Goal: Task Accomplishment & Management: Manage account settings

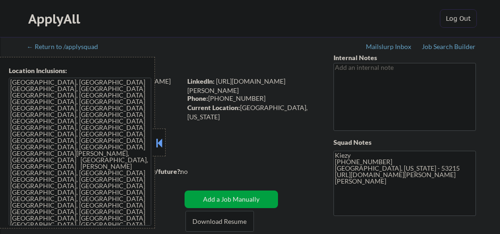
click at [161, 143] on button at bounding box center [159, 143] width 10 height 14
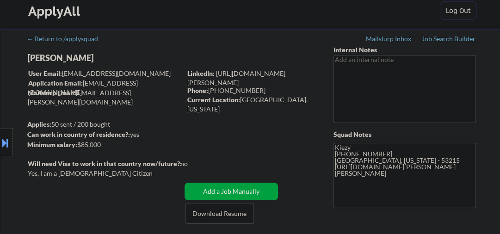
scroll to position [98, 0]
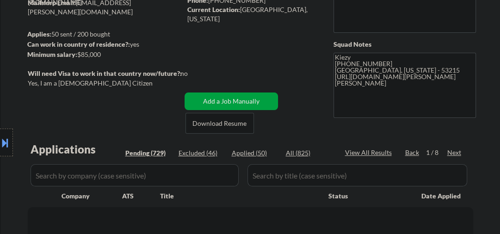
select select ""pending""
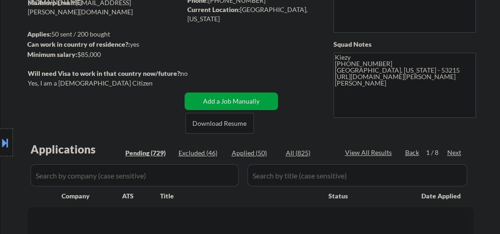
select select ""pending""
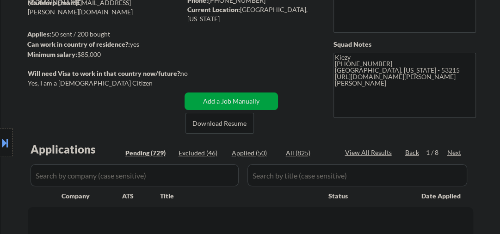
select select ""pending""
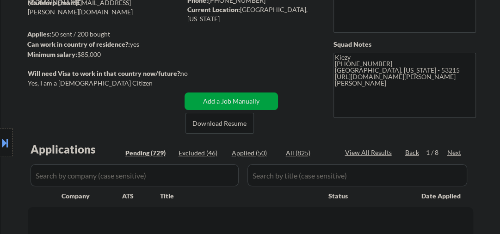
select select ""pending""
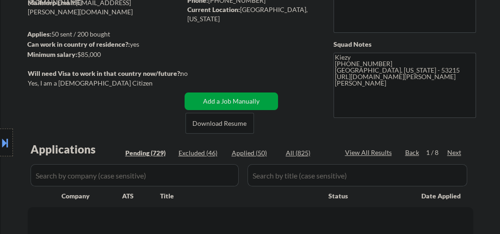
select select ""pending""
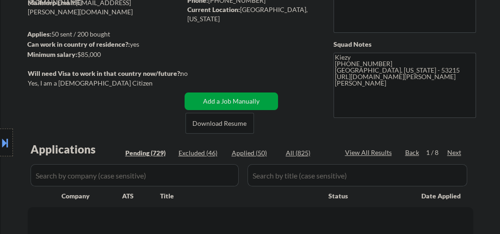
select select ""pending""
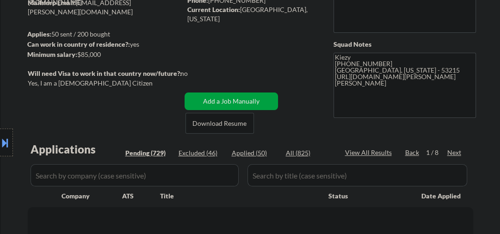
select select ""pending""
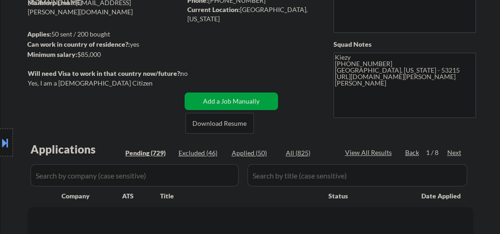
select select ""pending""
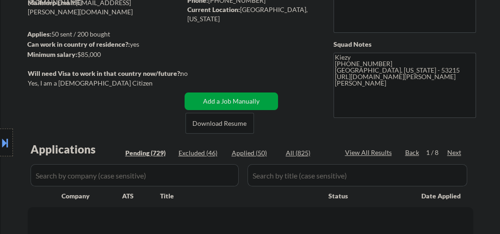
select select ""pending""
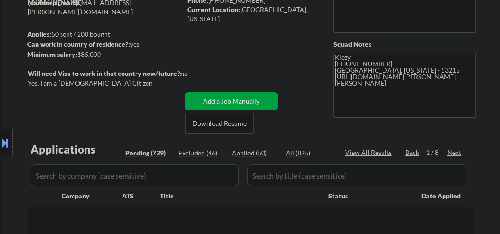
select select ""pending""
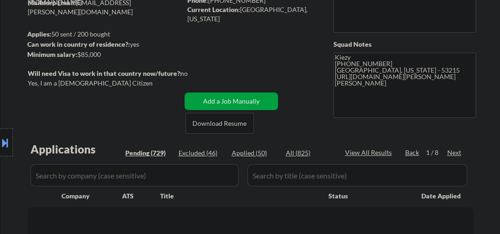
select select ""pending""
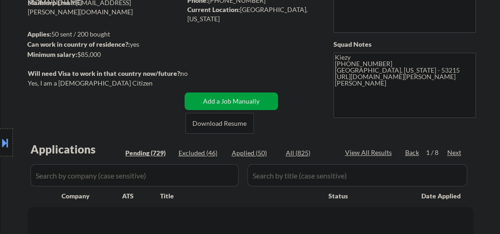
select select ""pending""
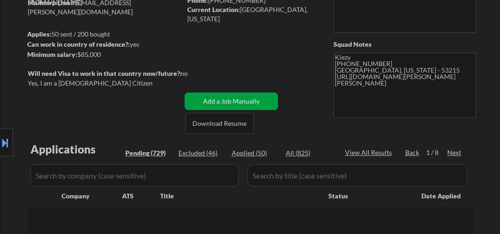
select select ""pending""
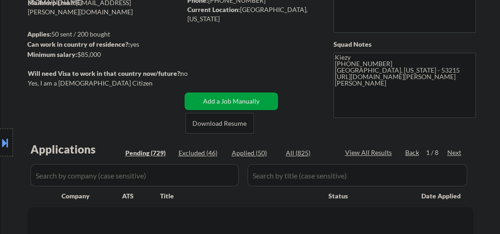
select select ""pending""
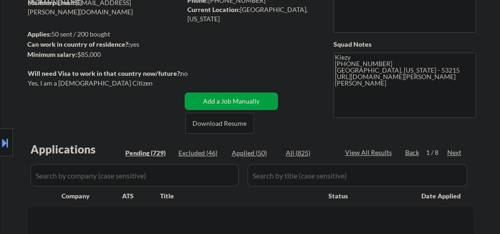
select select ""pending""
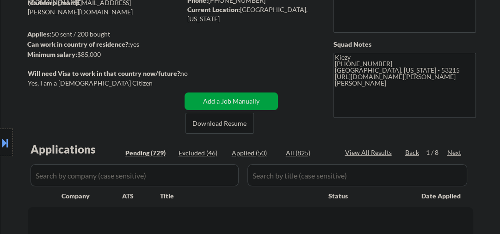
select select ""pending""
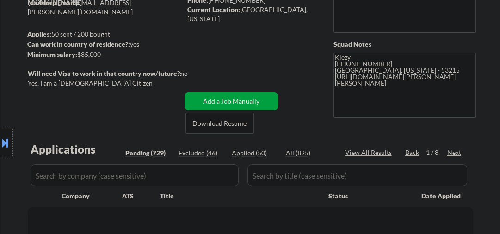
select select ""pending""
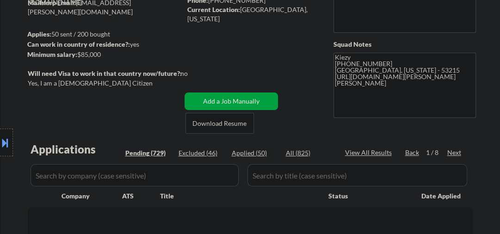
select select ""pending""
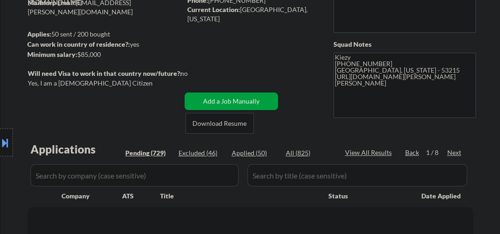
select select ""pending""
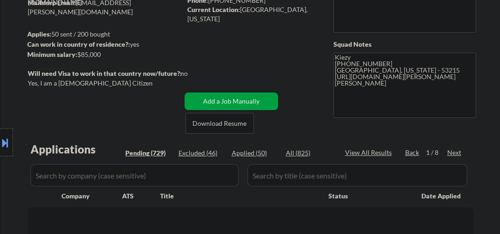
select select ""pending""
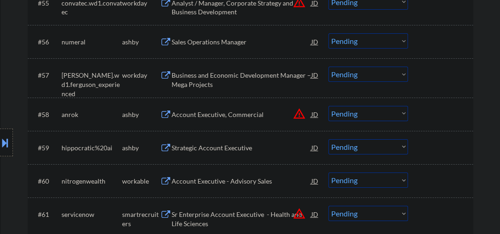
scroll to position [2267, 0]
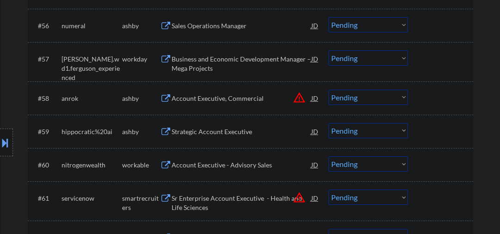
click at [220, 131] on div "Strategic Account Executive" at bounding box center [241, 131] width 140 height 9
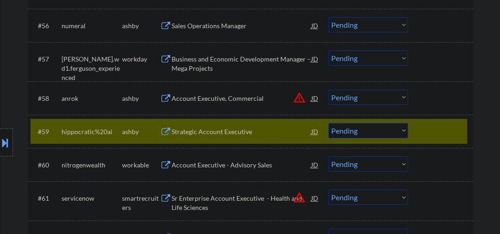
click at [247, 137] on div "Strategic Account Executive" at bounding box center [241, 131] width 140 height 17
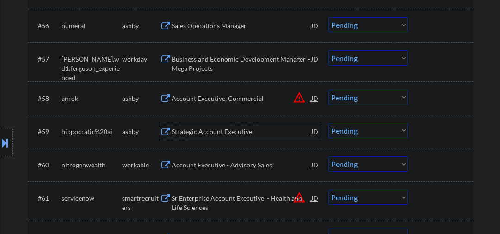
click at [342, 131] on select "Choose an option... Pending Applied Excluded (Questions) Excluded (Expired) Exc…" at bounding box center [367, 130] width 79 height 15
click at [328, 123] on select "Choose an option... Pending Applied Excluded (Questions) Excluded (Expired) Exc…" at bounding box center [367, 130] width 79 height 15
click at [238, 165] on div "Account Executive - Advisory Sales" at bounding box center [241, 164] width 140 height 9
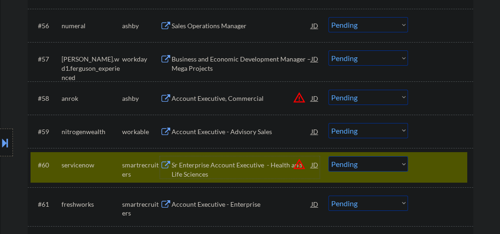
click at [216, 130] on div "Account Executive - Advisory Sales" at bounding box center [241, 131] width 140 height 9
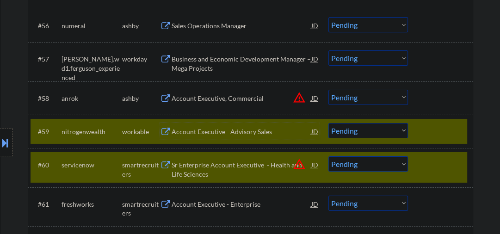
click at [419, 164] on div "#60 servicenow smartrecruiters Sr Enterprise Account Executive - Health and Lif…" at bounding box center [249, 167] width 436 height 31
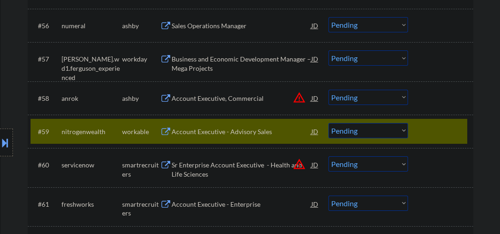
click at [346, 130] on select "Choose an option... Pending Applied Excluded (Questions) Excluded (Expired) Exc…" at bounding box center [367, 130] width 79 height 15
click at [328, 123] on select "Choose an option... Pending Applied Excluded (Questions) Excluded (Expired) Exc…" at bounding box center [367, 130] width 79 height 15
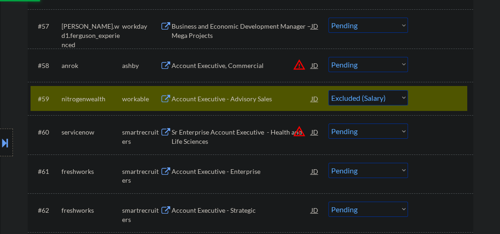
scroll to position [2317, 0]
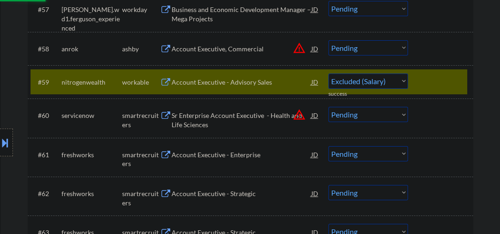
select select ""pending""
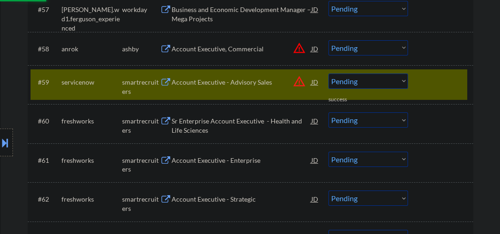
scroll to position [2366, 0]
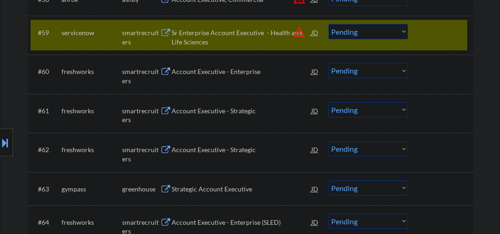
click at [406, 37] on select "Choose an option... Pending Applied Excluded (Questions) Excluded (Expired) Exc…" at bounding box center [367, 31] width 79 height 15
click at [195, 71] on div "Account Executive - Enterprise" at bounding box center [241, 71] width 140 height 9
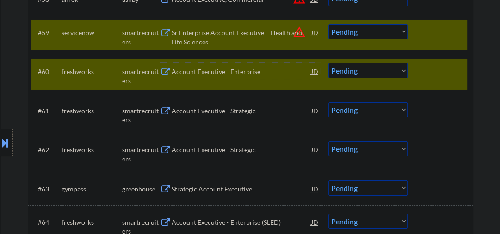
click at [206, 76] on div "Account Executive - Enterprise" at bounding box center [241, 71] width 140 height 9
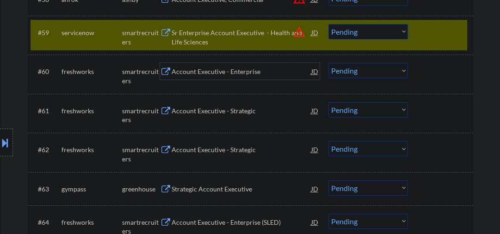
click at [409, 34] on div "#59 servicenow smartrecruiters Sr Enterprise Account Executive - Health and Lif…" at bounding box center [249, 35] width 436 height 31
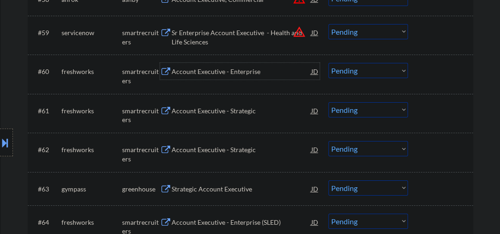
click at [224, 63] on div "Account Executive - Enterprise" at bounding box center [241, 71] width 140 height 17
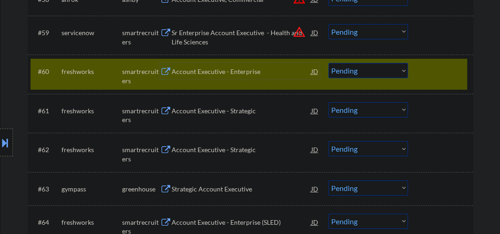
drag, startPoint x: 362, startPoint y: 72, endPoint x: 357, endPoint y: 78, distance: 7.5
click at [362, 72] on select "Choose an option... Pending Applied Excluded (Questions) Excluded (Expired) Exc…" at bounding box center [367, 70] width 79 height 15
click at [328, 63] on select "Choose an option... Pending Applied Excluded (Questions) Excluded (Expired) Exc…" at bounding box center [367, 70] width 79 height 15
click at [214, 114] on div "Account Executive - Strategic" at bounding box center [241, 110] width 140 height 9
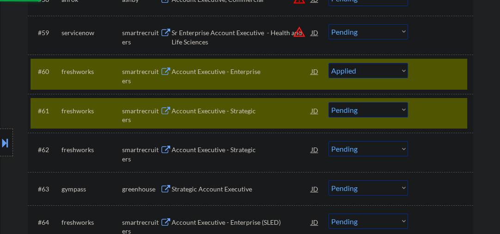
select select ""pending""
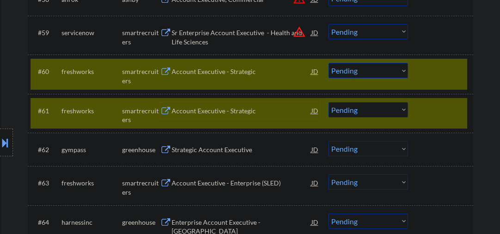
click at [344, 109] on select "Choose an option... Pending Applied Excluded (Questions) Excluded (Expired) Exc…" at bounding box center [367, 109] width 79 height 15
click at [328, 102] on select "Choose an option... Pending Applied Excluded (Questions) Excluded (Expired) Exc…" at bounding box center [367, 109] width 79 height 15
select select ""pending""
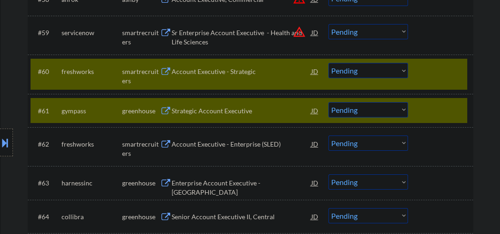
click at [383, 69] on select "Choose an option... Pending Applied Excluded (Questions) Excluded (Expired) Exc…" at bounding box center [367, 70] width 79 height 15
click at [328, 63] on select "Choose an option... Pending Applied Excluded (Questions) Excluded (Expired) Exc…" at bounding box center [367, 70] width 79 height 15
click at [212, 113] on div "Strategic Account Executive" at bounding box center [241, 110] width 140 height 9
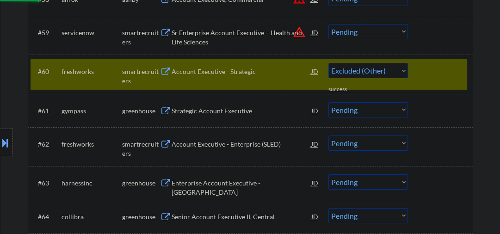
select select ""pending""
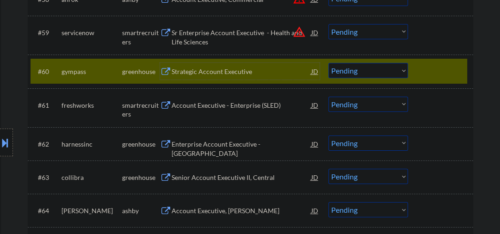
click at [216, 77] on div "Strategic Account Executive" at bounding box center [241, 71] width 140 height 17
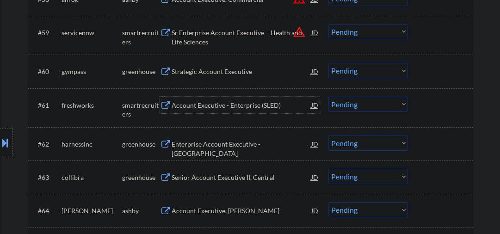
click at [226, 108] on div "Account Executive - Enterprise (SLED)" at bounding box center [241, 105] width 140 height 9
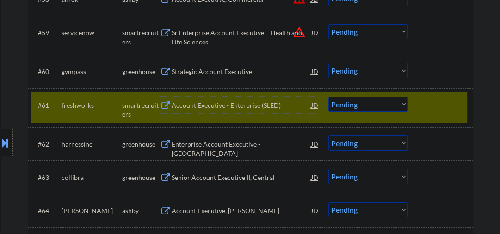
click at [362, 104] on select "Choose an option... Pending Applied Excluded (Questions) Excluded (Expired) Exc…" at bounding box center [367, 104] width 79 height 15
click at [439, 111] on div at bounding box center [441, 105] width 41 height 17
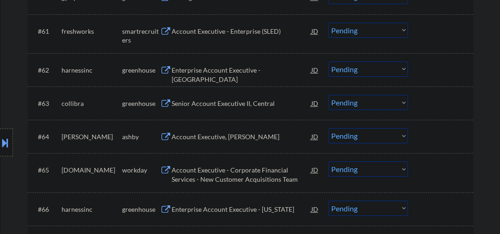
scroll to position [2465, 0]
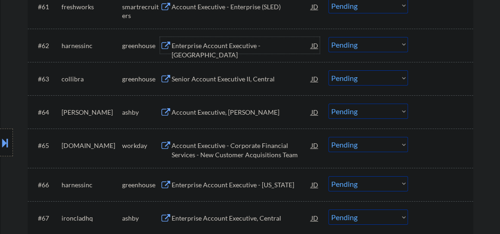
click at [211, 44] on div "Enterprise Account Executive - [GEOGRAPHIC_DATA]" at bounding box center [241, 50] width 140 height 18
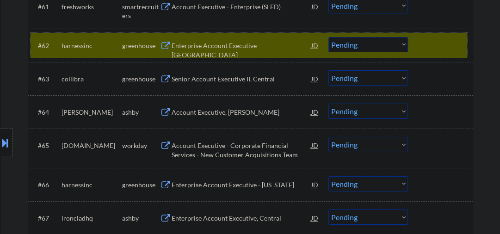
click at [436, 50] on div at bounding box center [441, 45] width 41 height 17
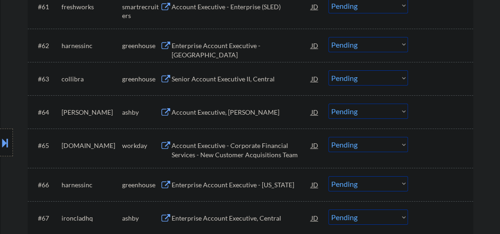
click at [250, 83] on div "Senior Account Executive II, Central" at bounding box center [241, 78] width 140 height 9
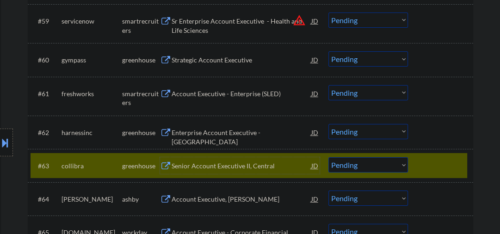
scroll to position [2415, 0]
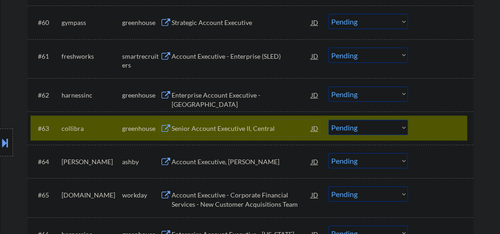
click at [195, 126] on div "Senior Account Executive II, Central" at bounding box center [241, 128] width 140 height 9
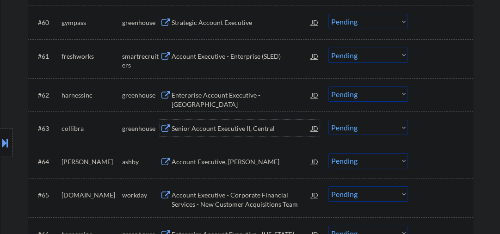
click at [201, 127] on div "Senior Account Executive II, Central" at bounding box center [241, 128] width 140 height 9
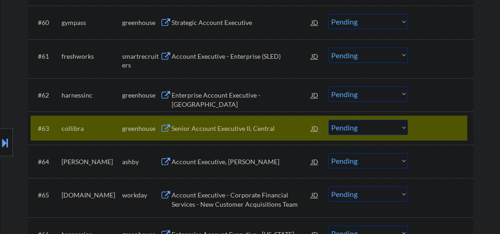
click at [350, 128] on select "Choose an option... Pending Applied Excluded (Questions) Excluded (Expired) Exc…" at bounding box center [367, 127] width 79 height 15
click at [328, 120] on select "Choose an option... Pending Applied Excluded (Questions) Excluded (Expired) Exc…" at bounding box center [367, 127] width 79 height 15
select select ""pending""
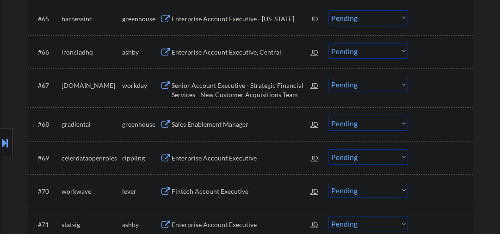
scroll to position [2612, 0]
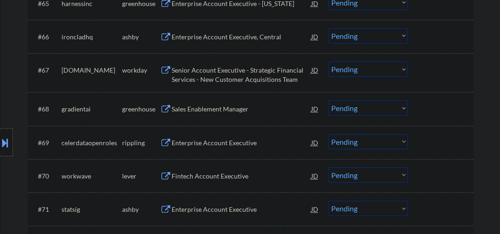
click at [201, 113] on div "Sales Enablement Manager" at bounding box center [241, 108] width 140 height 9
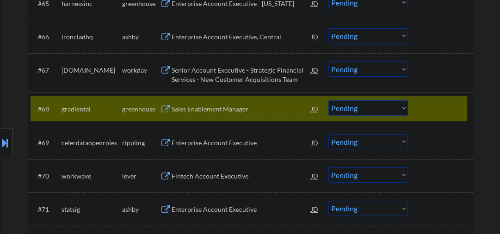
click at [353, 111] on select "Choose an option... Pending Applied Excluded (Questions) Excluded (Expired) Exc…" at bounding box center [367, 107] width 79 height 15
click at [328, 100] on select "Choose an option... Pending Applied Excluded (Questions) Excluded (Expired) Exc…" at bounding box center [367, 107] width 79 height 15
click at [205, 144] on div "Enterprise Account Executive" at bounding box center [241, 142] width 140 height 9
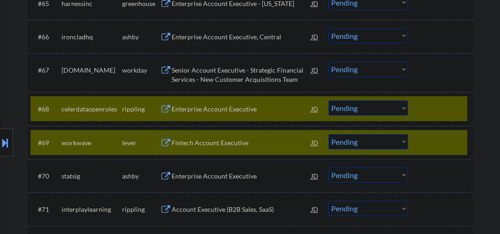
click at [421, 139] on div at bounding box center [441, 142] width 41 height 17
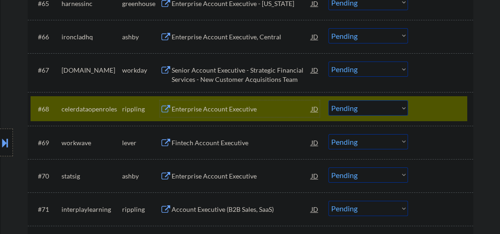
click at [228, 107] on div "Enterprise Account Executive" at bounding box center [241, 108] width 140 height 9
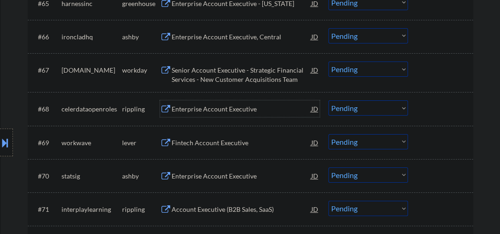
click at [359, 103] on select "Choose an option... Pending Applied Excluded (Questions) Excluded (Expired) Exc…" at bounding box center [367, 107] width 79 height 15
click at [328, 100] on select "Choose an option... Pending Applied Excluded (Questions) Excluded (Expired) Exc…" at bounding box center [367, 107] width 79 height 15
click at [187, 142] on div "Fintech Account Executive" at bounding box center [241, 142] width 140 height 9
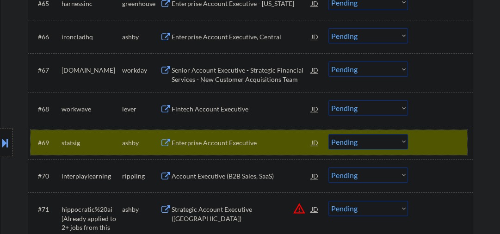
click at [413, 134] on div "#69 statsig ashby Enterprise Account Executive JD Choose an option... Pending A…" at bounding box center [249, 142] width 436 height 25
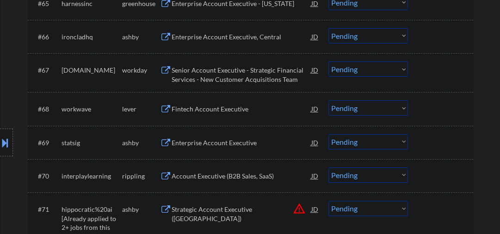
click at [376, 109] on select "Choose an option... Pending Applied Excluded (Questions) Excluded (Expired) Exc…" at bounding box center [367, 107] width 79 height 15
click at [328, 100] on select "Choose an option... Pending Applied Excluded (Questions) Excluded (Expired) Exc…" at bounding box center [367, 107] width 79 height 15
click at [217, 140] on div "Enterprise Account Executive" at bounding box center [241, 142] width 140 height 9
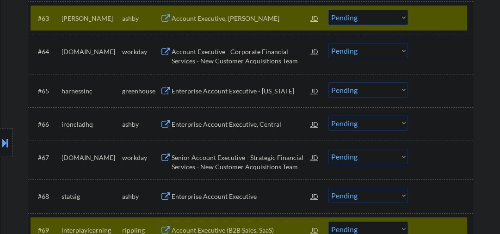
scroll to position [2465, 0]
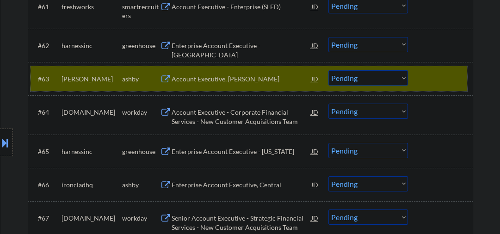
click at [443, 78] on div at bounding box center [441, 78] width 41 height 17
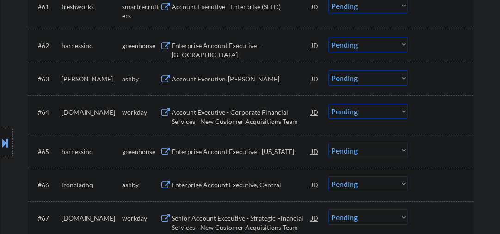
scroll to position [2605, 0]
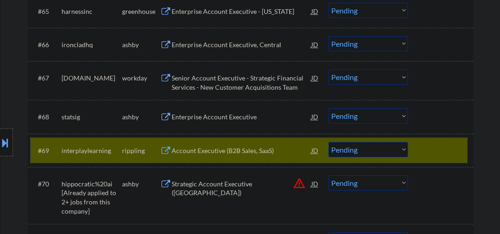
click at [421, 150] on div at bounding box center [441, 150] width 41 height 17
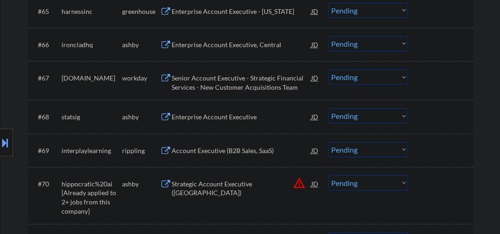
click at [351, 114] on select "Choose an option... Pending Applied Excluded (Questions) Excluded (Expired) Exc…" at bounding box center [367, 115] width 79 height 15
click at [328, 109] on select "Choose an option... Pending Applied Excluded (Questions) Excluded (Expired) Exc…" at bounding box center [367, 115] width 79 height 15
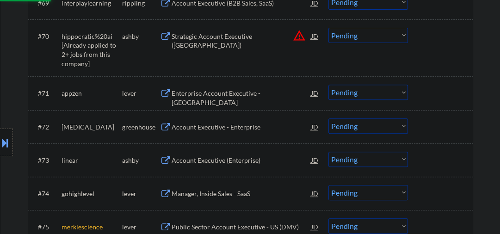
select select ""pending""
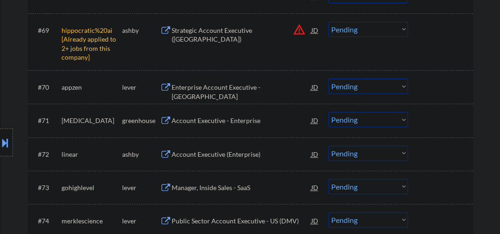
scroll to position [2703, 0]
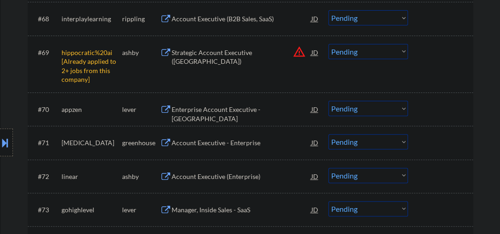
click at [347, 54] on select "Choose an option... Pending Applied Excluded (Questions) Excluded (Expired) Exc…" at bounding box center [367, 51] width 79 height 15
click at [328, 44] on select "Choose an option... Pending Applied Excluded (Questions) Excluded (Expired) Exc…" at bounding box center [367, 51] width 79 height 15
click at [206, 112] on div "Enterprise Account Executive - US" at bounding box center [241, 114] width 140 height 18
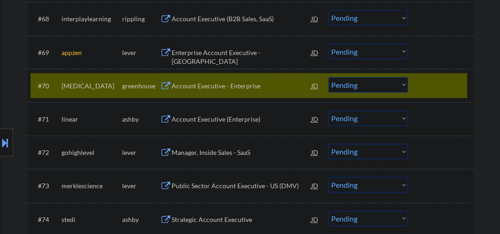
click at [429, 84] on div at bounding box center [441, 85] width 41 height 17
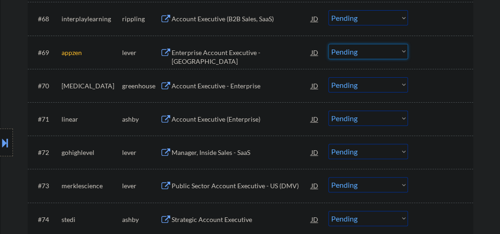
click at [340, 49] on select "Choose an option... Pending Applied Excluded (Questions) Excluded (Expired) Exc…" at bounding box center [367, 51] width 79 height 15
click at [328, 44] on select "Choose an option... Pending Applied Excluded (Questions) Excluded (Expired) Exc…" at bounding box center [367, 51] width 79 height 15
click at [196, 85] on div "Account Executive - Enterprise" at bounding box center [241, 85] width 140 height 9
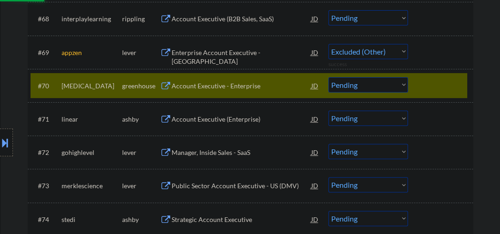
select select ""pending""
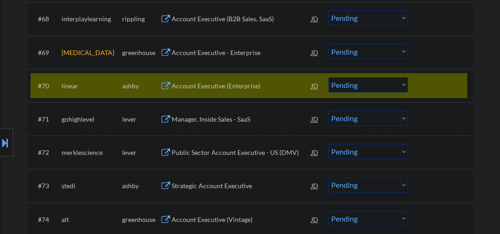
click at [202, 88] on div "Account Executive (Enterprise)" at bounding box center [241, 85] width 140 height 9
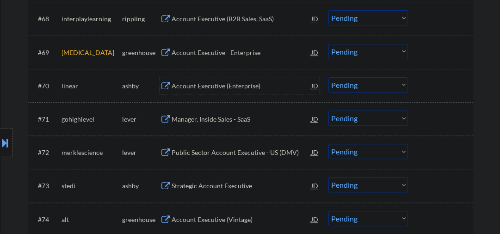
click at [381, 88] on select "Choose an option... Pending Applied Excluded (Questions) Excluded (Expired) Exc…" at bounding box center [367, 84] width 79 height 15
click at [328, 77] on select "Choose an option... Pending Applied Excluded (Questions) Excluded (Expired) Exc…" at bounding box center [367, 84] width 79 height 15
click at [211, 118] on div "Manager, Inside Sales - SaaS" at bounding box center [241, 119] width 140 height 9
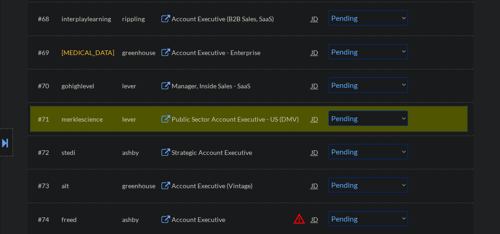
click at [431, 120] on div at bounding box center [441, 118] width 41 height 17
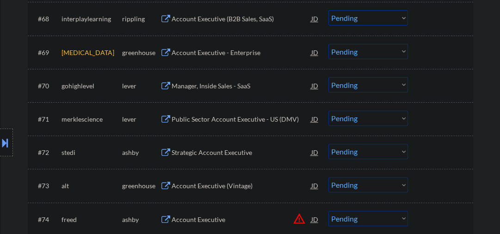
click at [329, 82] on select "Choose an option... Pending Applied Excluded (Questions) Excluded (Expired) Exc…" at bounding box center [367, 84] width 79 height 15
click at [328, 77] on select "Choose an option... Pending Applied Excluded (Questions) Excluded (Expired) Exc…" at bounding box center [367, 84] width 79 height 15
click at [238, 118] on div "Public Sector Account Executive - US (DMV)" at bounding box center [241, 119] width 140 height 9
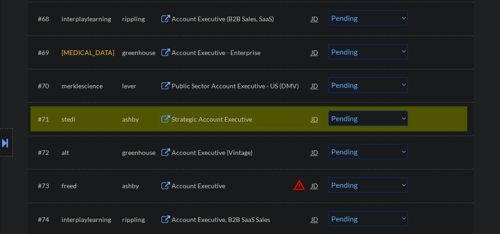
click at [433, 115] on div at bounding box center [441, 118] width 41 height 17
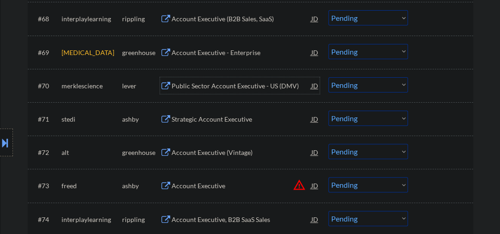
click at [272, 83] on div "Public Sector Account Executive - US (DMV)" at bounding box center [241, 85] width 140 height 9
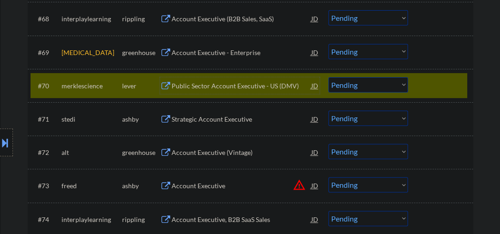
click at [358, 88] on select "Choose an option... Pending Applied Excluded (Questions) Excluded (Expired) Exc…" at bounding box center [367, 84] width 79 height 15
click at [328, 77] on select "Choose an option... Pending Applied Excluded (Questions) Excluded (Expired) Exc…" at bounding box center [367, 84] width 79 height 15
select select ""pending""
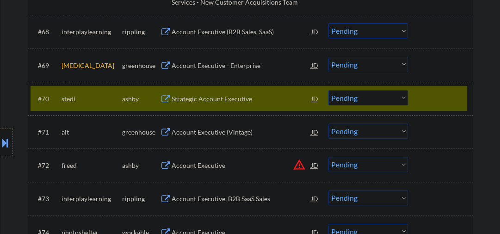
scroll to position [2753, 0]
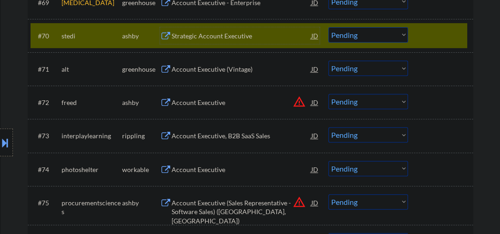
click at [209, 37] on div "Strategic Account Executive" at bounding box center [241, 35] width 140 height 9
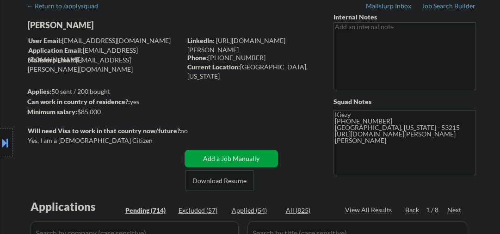
scroll to position [91, 0]
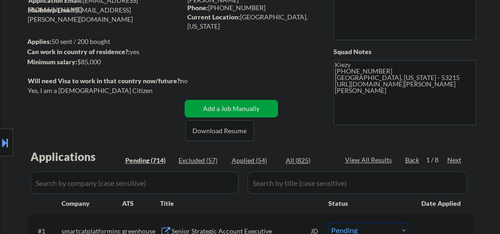
click at [238, 156] on div "Applied (54)" at bounding box center [255, 160] width 46 height 9
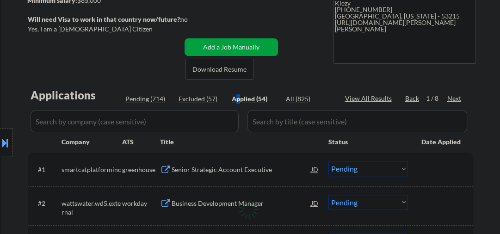
scroll to position [189, 0]
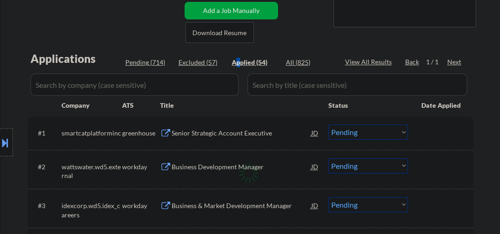
select select ""applied""
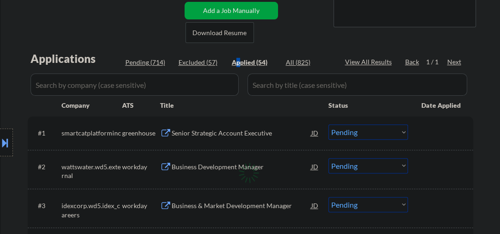
select select ""applied""
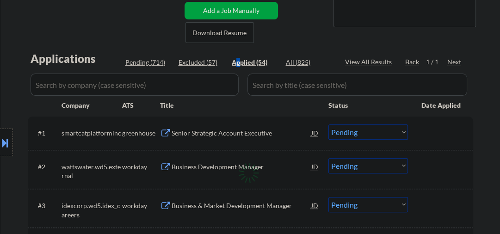
select select ""applied""
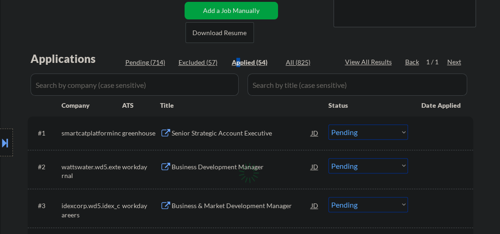
select select ""applied""
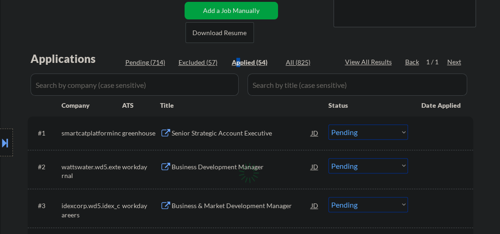
select select ""applied""
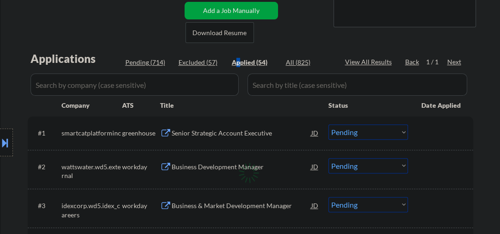
select select ""applied""
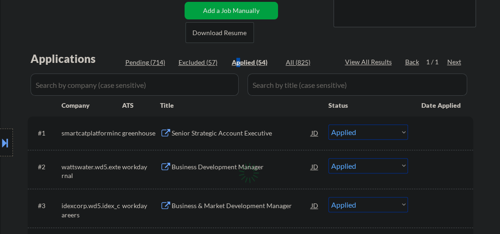
select select ""applied""
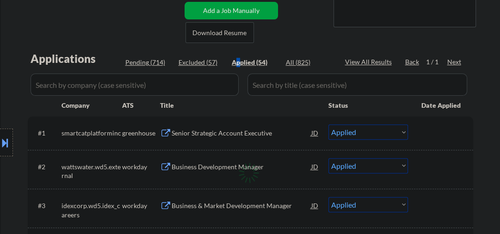
select select ""applied""
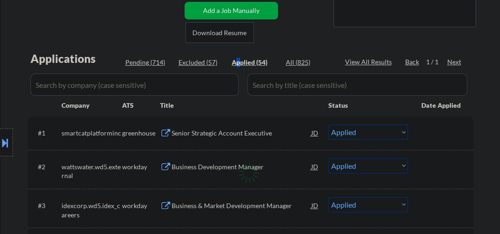
select select ""applied""
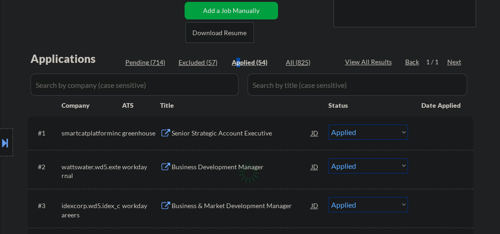
select select ""applied""
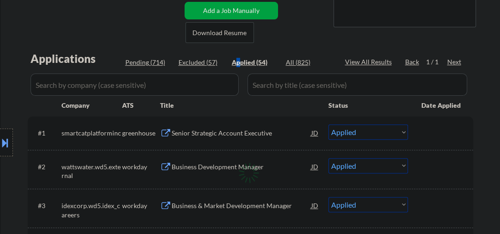
select select ""applied""
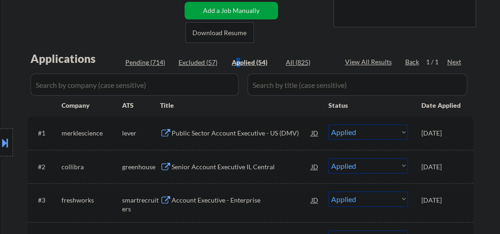
click at [233, 134] on div "Public Sector Account Executive - US (DMV)" at bounding box center [241, 132] width 140 height 9
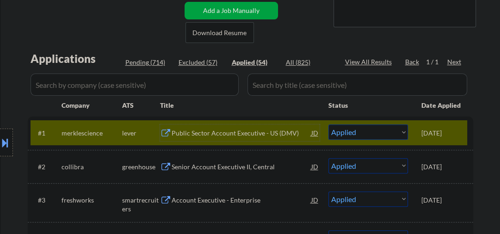
click at [146, 67] on div "Location Inclusions: Milwaukee, WI West Allis, WI Wauwatosa, WI Greenfield, WI …" at bounding box center [82, 142] width 165 height 171
click at [144, 61] on div "Location Inclusions: Milwaukee, WI West Allis, WI Wauwatosa, WI Greenfield, WI …" at bounding box center [82, 142] width 165 height 171
click at [151, 63] on div "Location Inclusions: Milwaukee, WI West Allis, WI Wauwatosa, WI Greenfield, WI …" at bounding box center [82, 142] width 165 height 171
click at [151, 61] on div "Location Inclusions: Milwaukee, WI West Allis, WI Wauwatosa, WI Greenfield, WI …" at bounding box center [82, 142] width 165 height 171
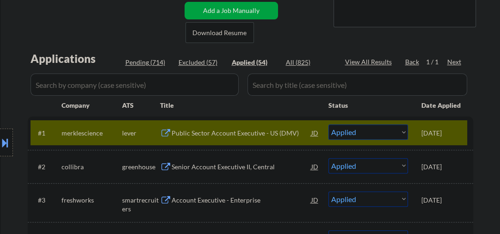
click at [151, 61] on div "Location Inclusions: Milwaukee, WI West Allis, WI Wauwatosa, WI Greenfield, WI …" at bounding box center [82, 142] width 165 height 171
click at [148, 62] on div "Location Inclusions: Milwaukee, WI West Allis, WI Wauwatosa, WI Greenfield, WI …" at bounding box center [82, 142] width 165 height 171
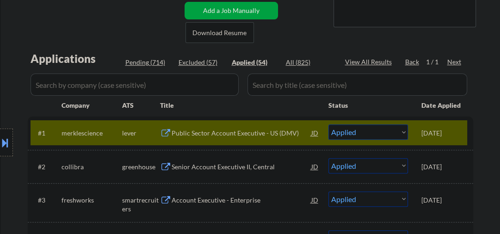
click at [145, 62] on div "Location Inclusions: Milwaukee, WI West Allis, WI Wauwatosa, WI Greenfield, WI …" at bounding box center [82, 142] width 165 height 171
click at [145, 63] on div "Location Inclusions: Milwaukee, WI West Allis, WI Wauwatosa, WI Greenfield, WI …" at bounding box center [82, 142] width 165 height 171
click at [159, 63] on div "Location Inclusions: Milwaukee, WI West Allis, WI Wauwatosa, WI Greenfield, WI …" at bounding box center [82, 142] width 165 height 171
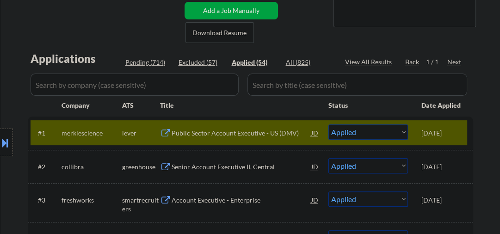
click at [150, 64] on div "Location Inclusions: Milwaukee, WI West Allis, WI Wauwatosa, WI Greenfield, WI …" at bounding box center [82, 142] width 165 height 171
click at [148, 58] on div "Location Inclusions: Milwaukee, WI West Allis, WI Wauwatosa, WI Greenfield, WI …" at bounding box center [82, 142] width 165 height 171
click at [154, 63] on div "Location Inclusions: Milwaukee, WI West Allis, WI Wauwatosa, WI Greenfield, WI …" at bounding box center [82, 142] width 165 height 171
click at [156, 63] on div "Location Inclusions: Milwaukee, WI West Allis, WI Wauwatosa, WI Greenfield, WI …" at bounding box center [82, 142] width 165 height 171
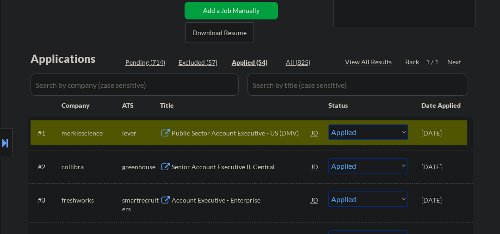
click at [156, 64] on div "Location Inclusions: Milwaukee, WI West Allis, WI Wauwatosa, WI Greenfield, WI …" at bounding box center [82, 142] width 165 height 171
click at [152, 61] on div "Location Inclusions: Milwaukee, WI West Allis, WI Wauwatosa, WI Greenfield, WI …" at bounding box center [82, 142] width 165 height 171
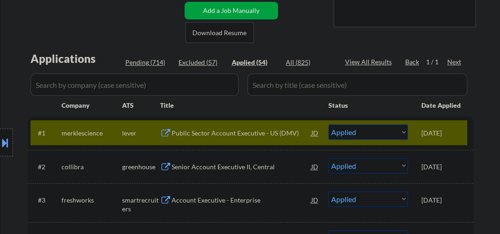
click at [152, 61] on div "Location Inclusions: Milwaukee, WI West Allis, WI Wauwatosa, WI Greenfield, WI …" at bounding box center [82, 142] width 165 height 171
click at [151, 62] on div "Location Inclusions: Milwaukee, WI West Allis, WI Wauwatosa, WI Greenfield, WI …" at bounding box center [82, 142] width 165 height 171
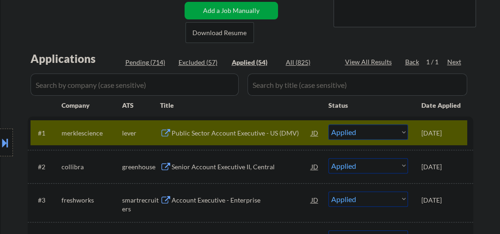
click at [151, 62] on div "Location Inclusions: Milwaukee, WI West Allis, WI Wauwatosa, WI Greenfield, WI …" at bounding box center [82, 142] width 165 height 171
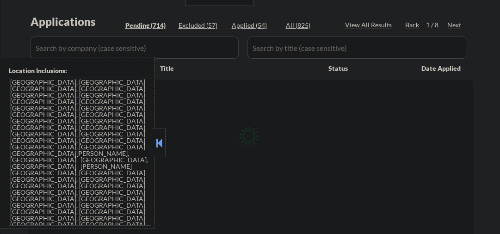
scroll to position [189, 0]
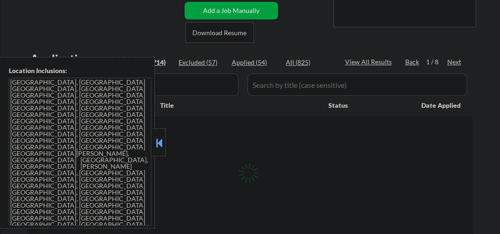
click at [159, 146] on button at bounding box center [159, 143] width 10 height 14
select select ""pending""
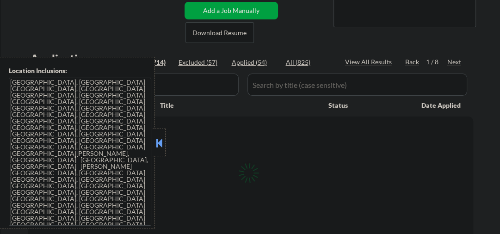
select select ""pending""
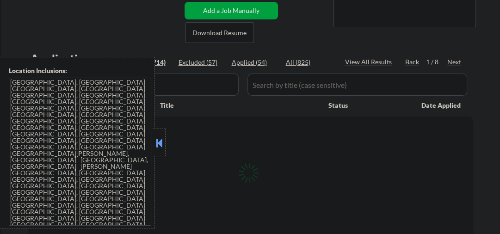
select select ""pending""
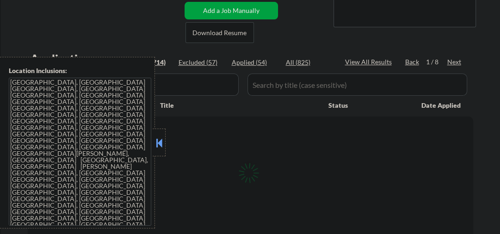
select select ""pending""
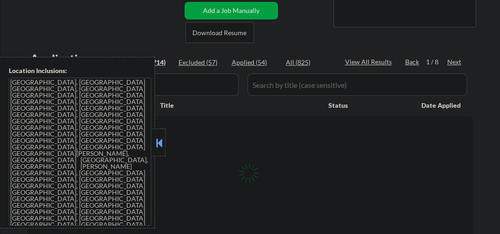
select select ""pending""
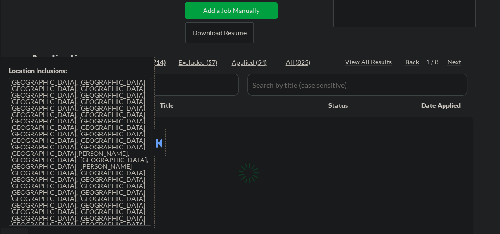
select select ""pending""
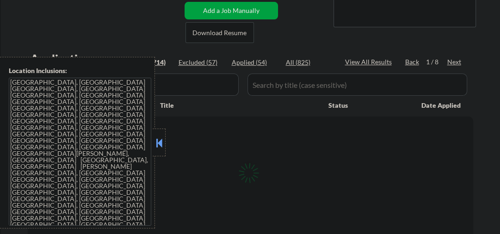
select select ""pending""
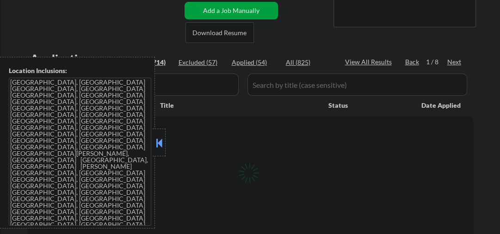
select select ""pending""
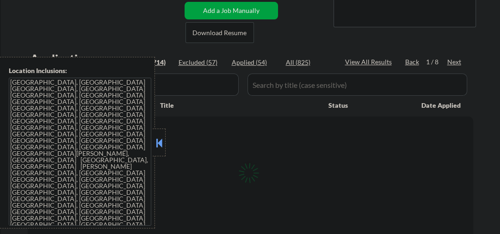
select select ""pending""
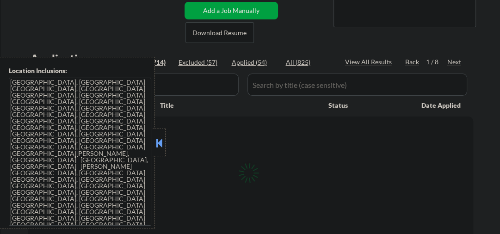
select select ""pending""
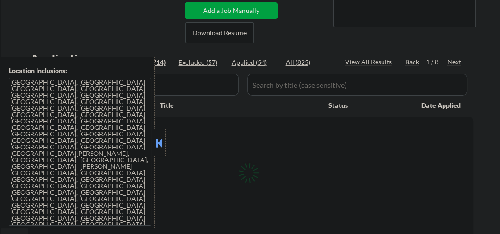
select select ""pending""
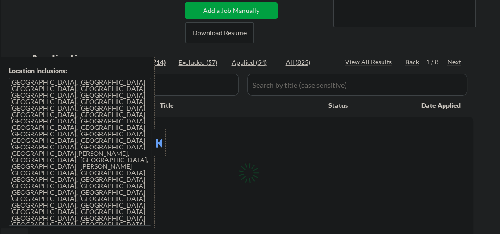
select select ""pending""
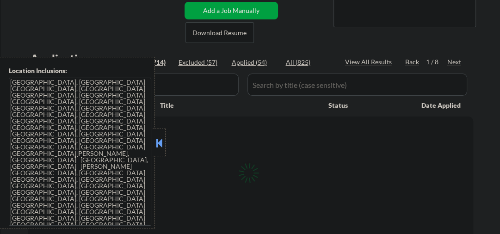
select select ""pending""
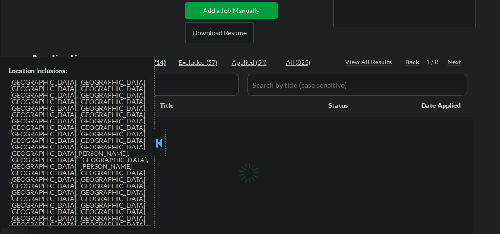
select select ""pending""
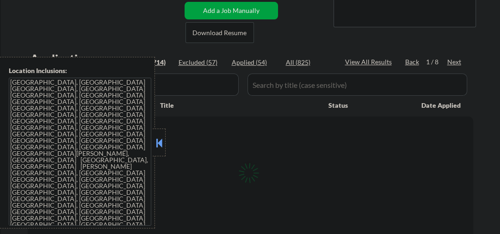
select select ""pending""
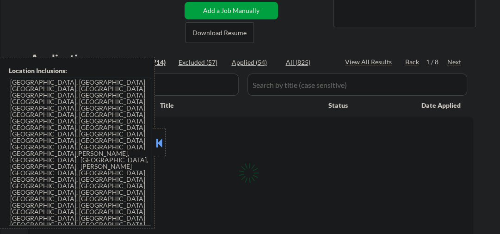
select select ""pending""
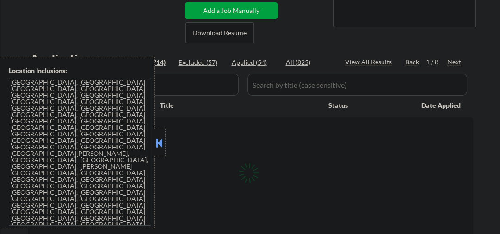
select select ""pending""
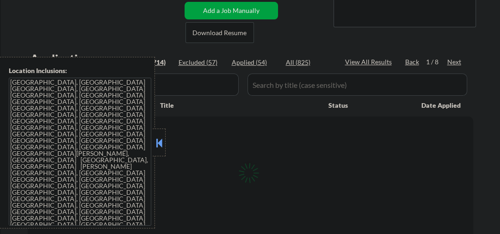
select select ""pending""
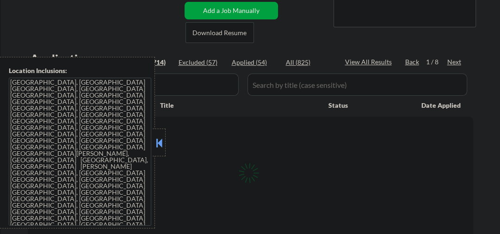
select select ""pending""
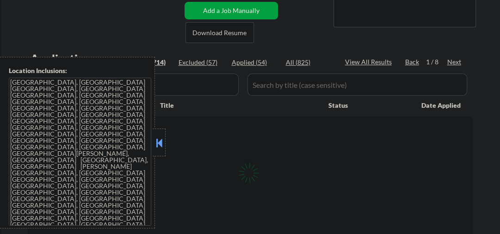
select select ""pending""
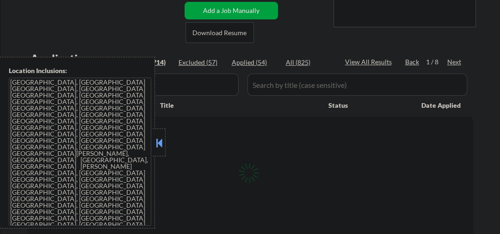
select select ""pending""
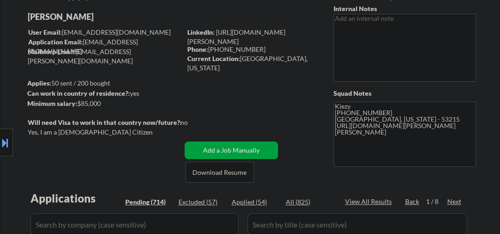
scroll to position [98, 0]
